Goal: Information Seeking & Learning: Learn about a topic

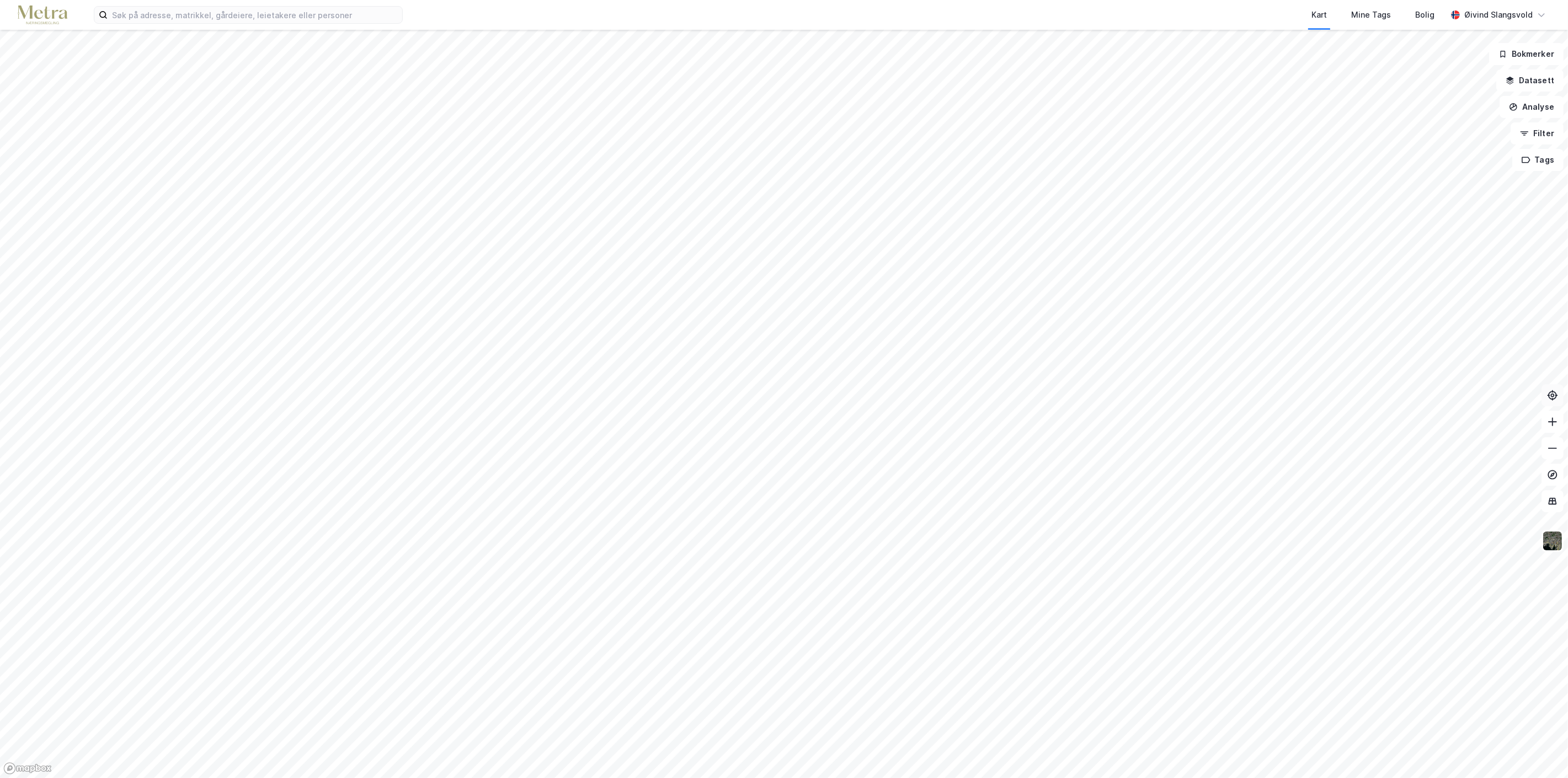
click at [1542, 395] on button at bounding box center [1552, 395] width 22 height 22
click at [1550, 395] on icon at bounding box center [1552, 395] width 11 height 11
click at [1553, 395] on icon at bounding box center [1552, 395] width 11 height 11
